Goal: Transaction & Acquisition: Subscribe to service/newsletter

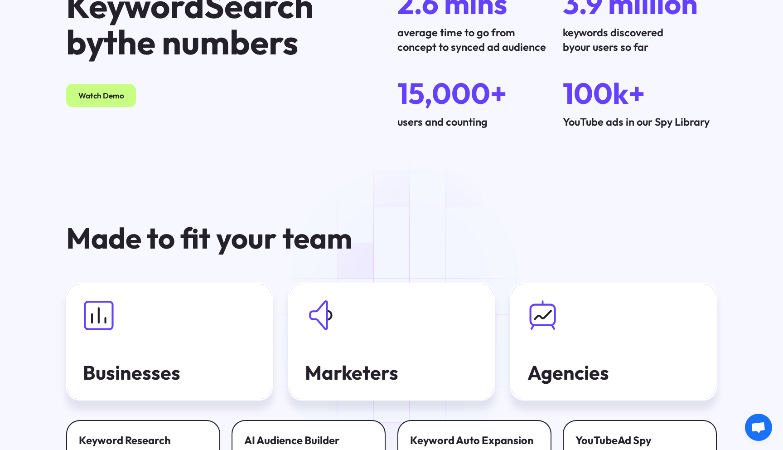
scroll to position [3367, 0]
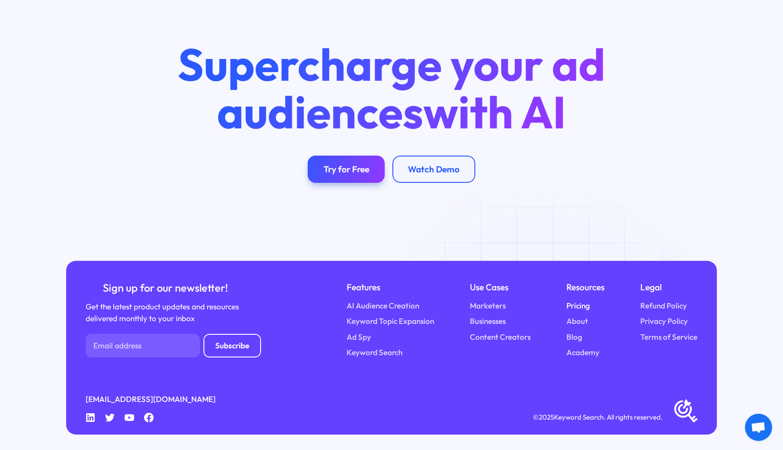
click at [576, 308] on link "Pricing" at bounding box center [578, 306] width 24 height 12
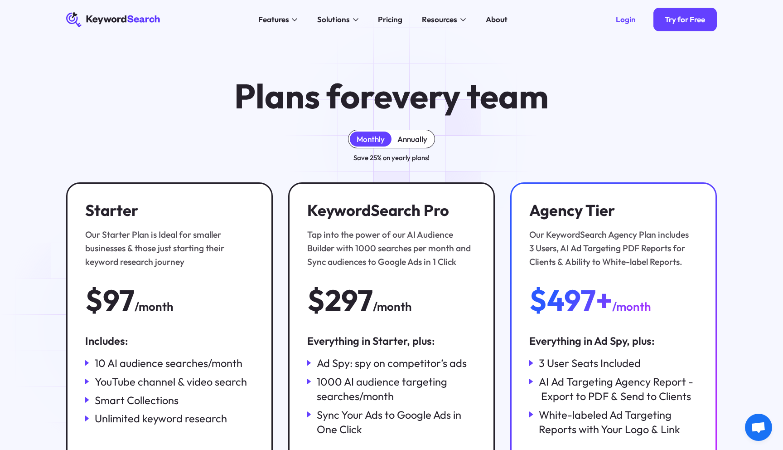
click at [411, 139] on div "Annually" at bounding box center [412, 139] width 30 height 10
